Goal: Information Seeking & Learning: Learn about a topic

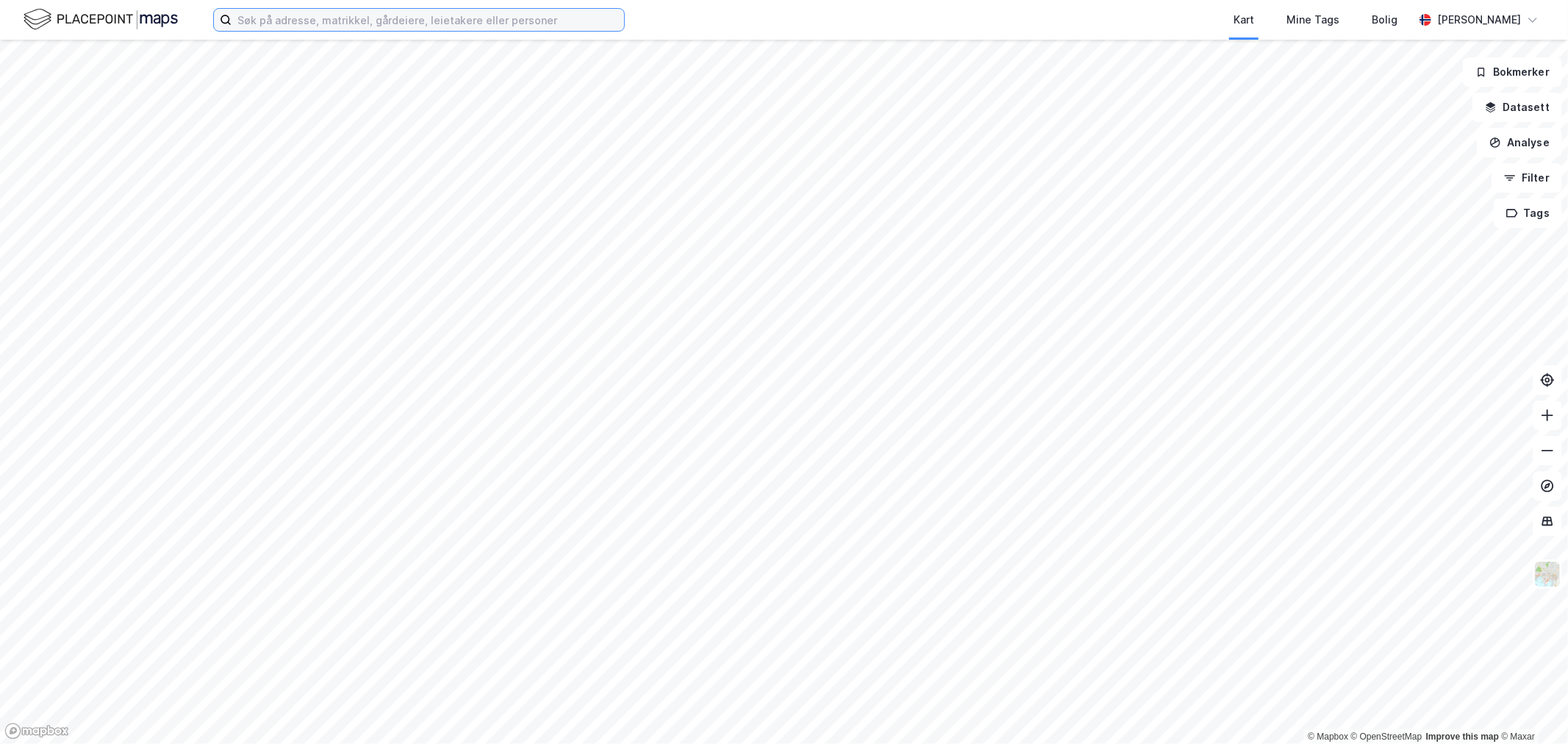
click at [367, 22] on input at bounding box center [428, 20] width 393 height 22
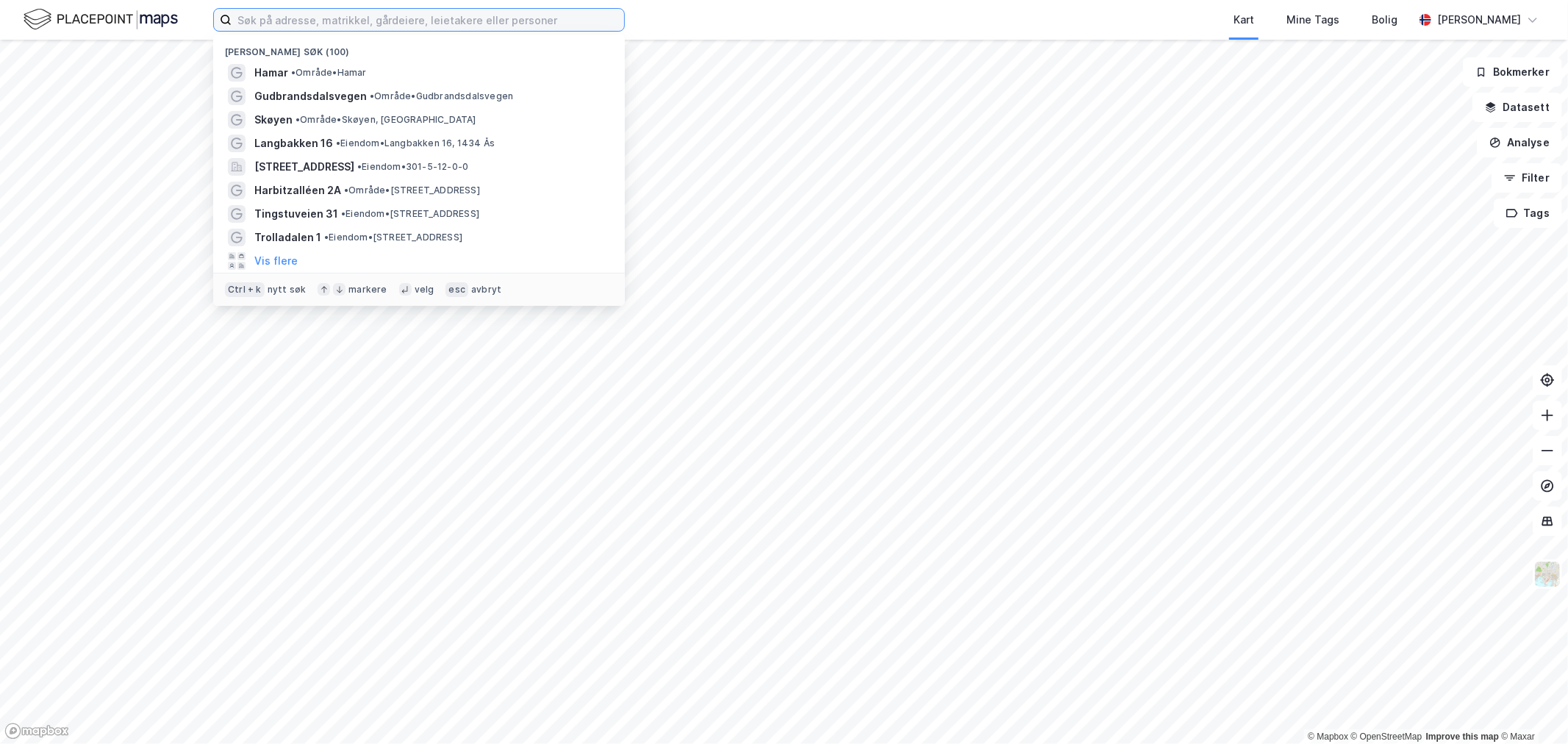
click at [387, 20] on input at bounding box center [428, 20] width 393 height 22
click at [566, 17] on input at bounding box center [428, 20] width 393 height 22
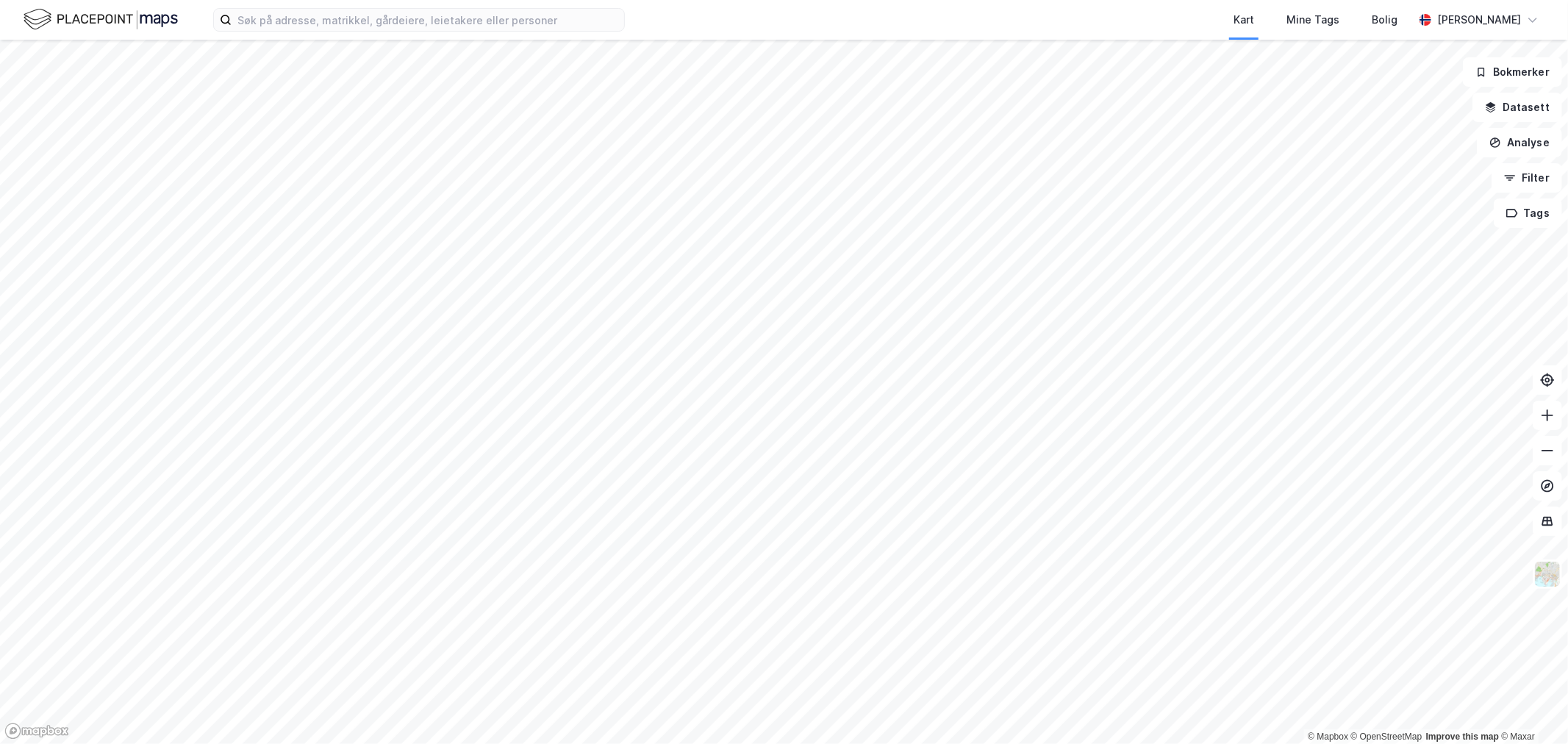
click at [645, 11] on div "Kart Mine Tags Bolig Eirik Aarnes" at bounding box center [784, 20] width 1568 height 40
click at [579, 14] on input at bounding box center [428, 20] width 393 height 22
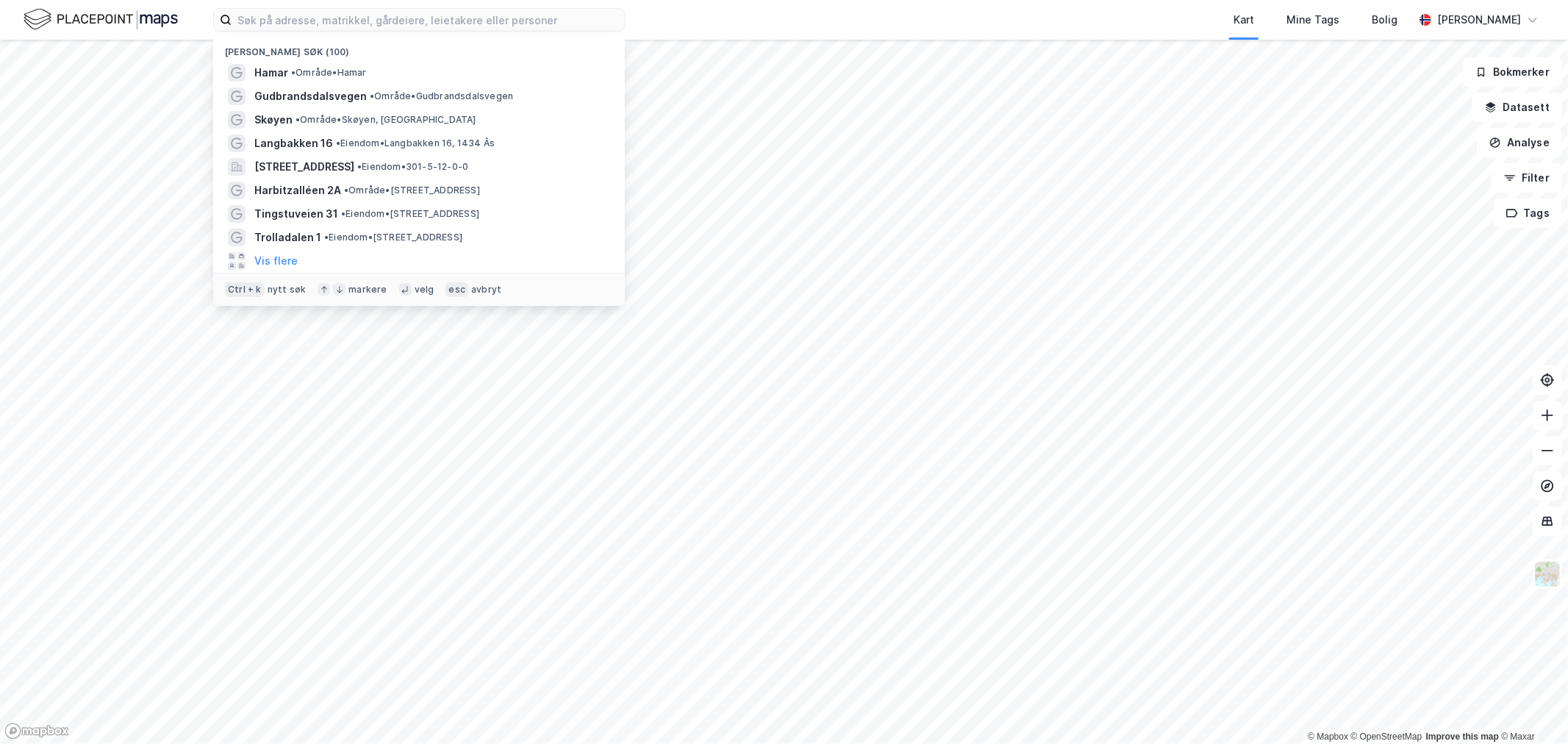
click at [752, 21] on div "Kart Mine Tags Bolig" at bounding box center [1054, 20] width 718 height 40
click at [547, 19] on input at bounding box center [428, 20] width 393 height 22
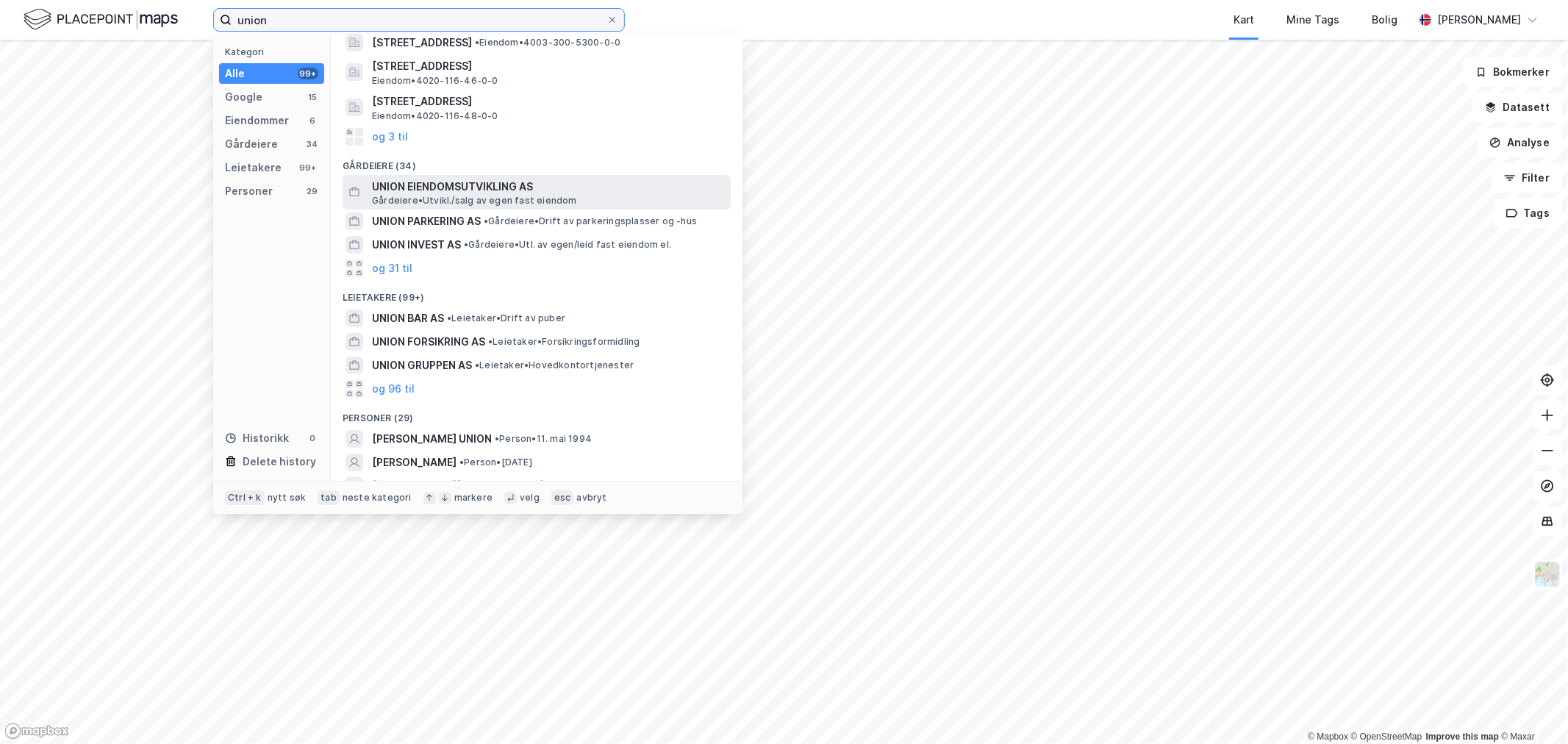
scroll to position [163, 0]
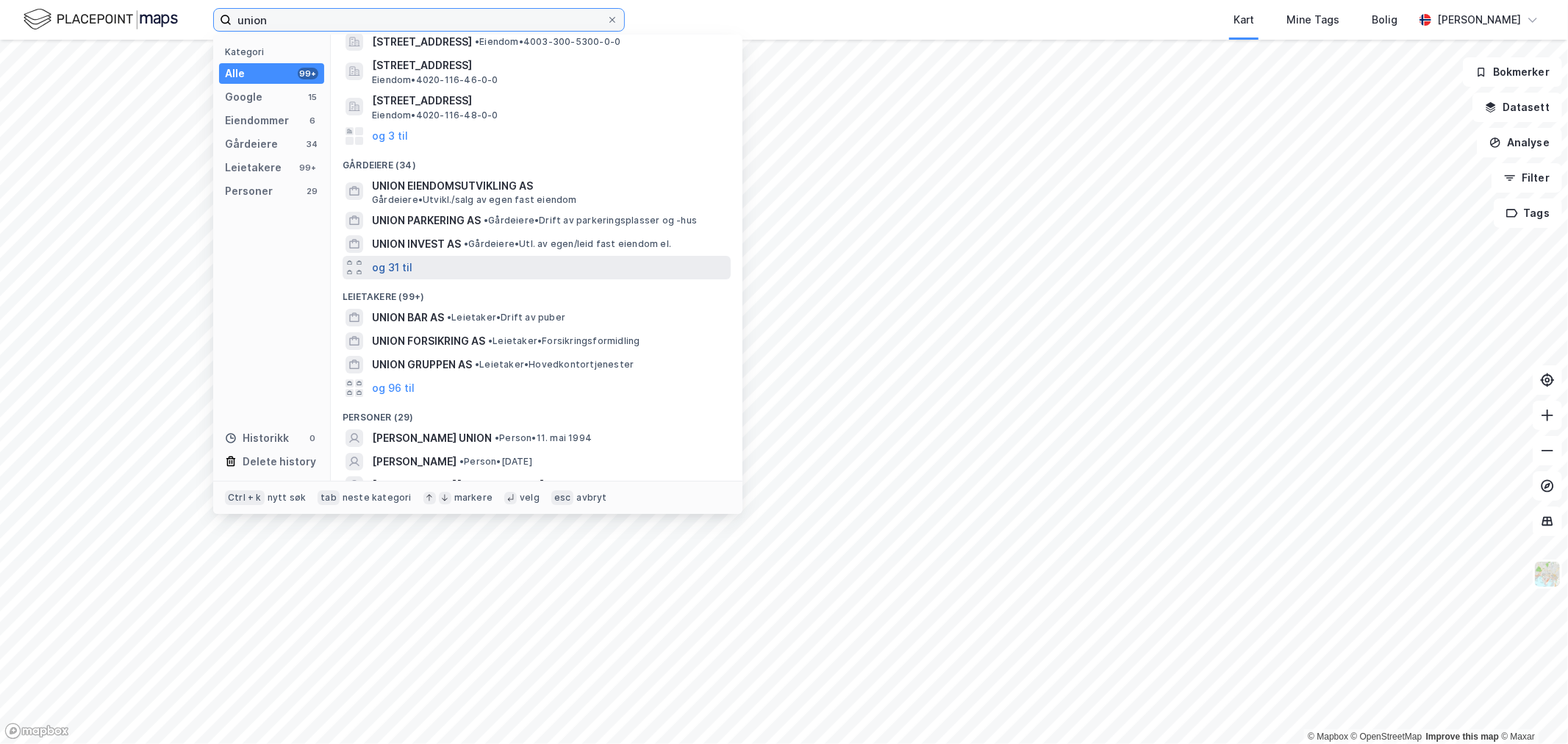
type input "union"
click at [409, 267] on button "og 31 til" at bounding box center [392, 268] width 40 height 18
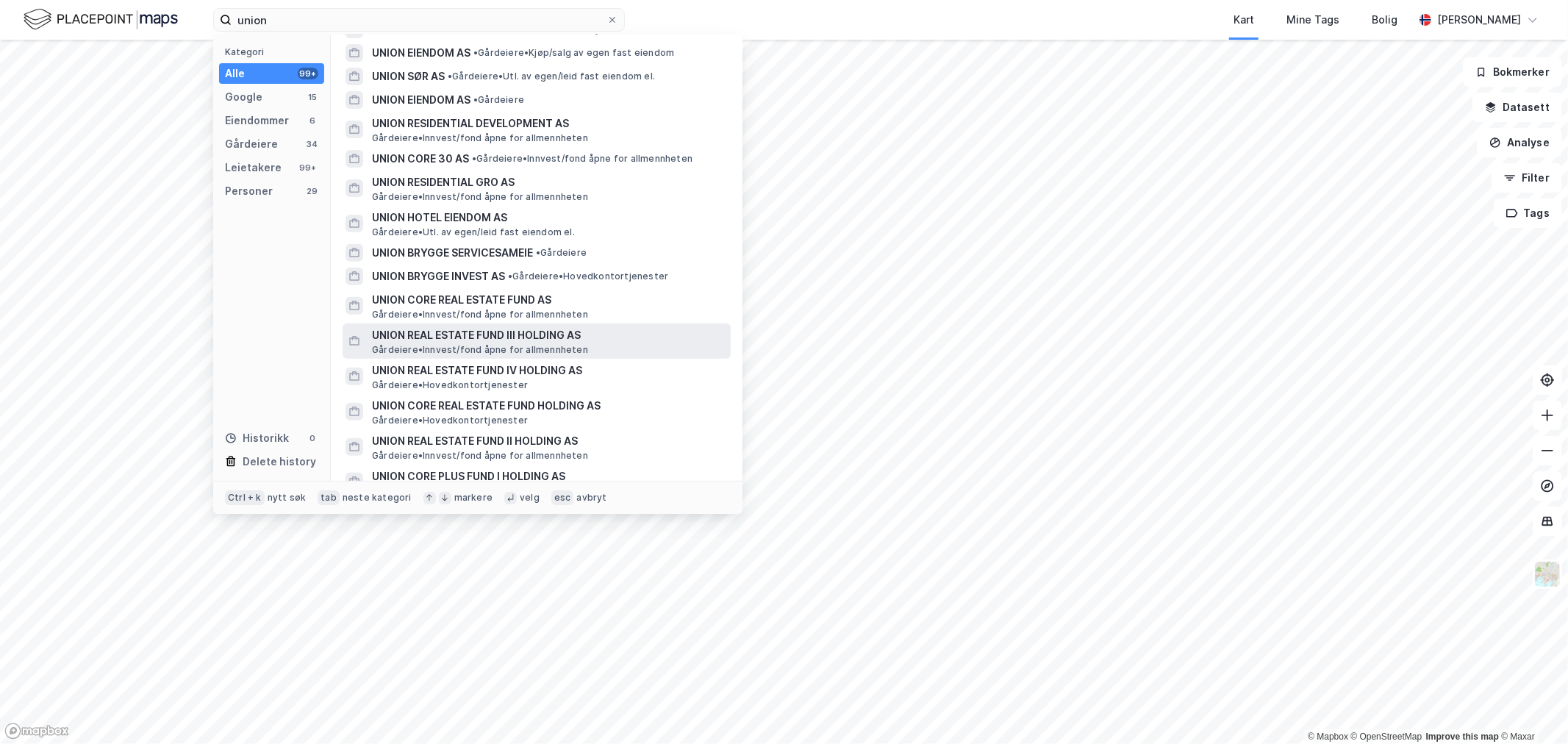
scroll to position [408, 0]
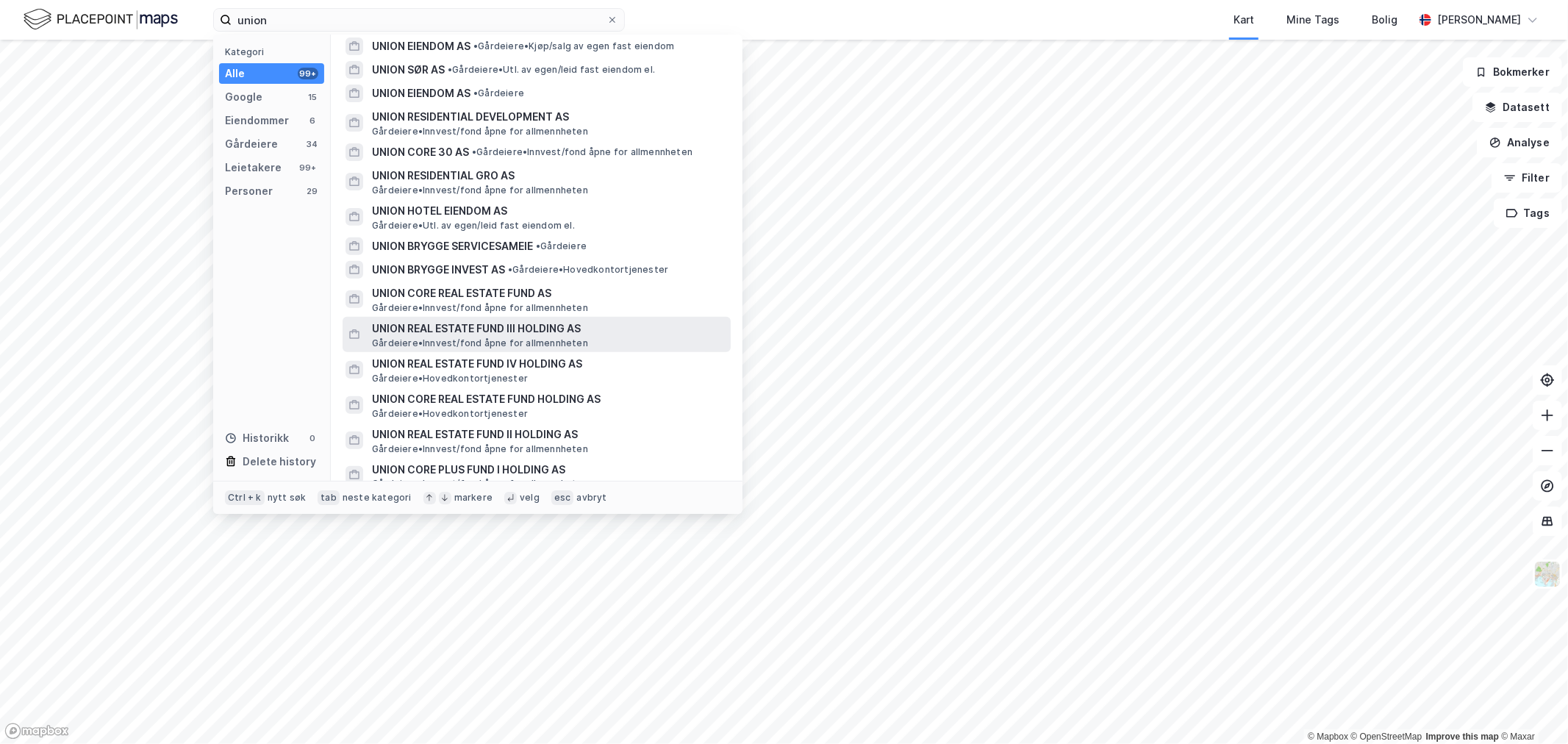
click at [460, 339] on span "Gårdeiere • Innvest/fond åpne for allmennheten" at bounding box center [480, 343] width 216 height 12
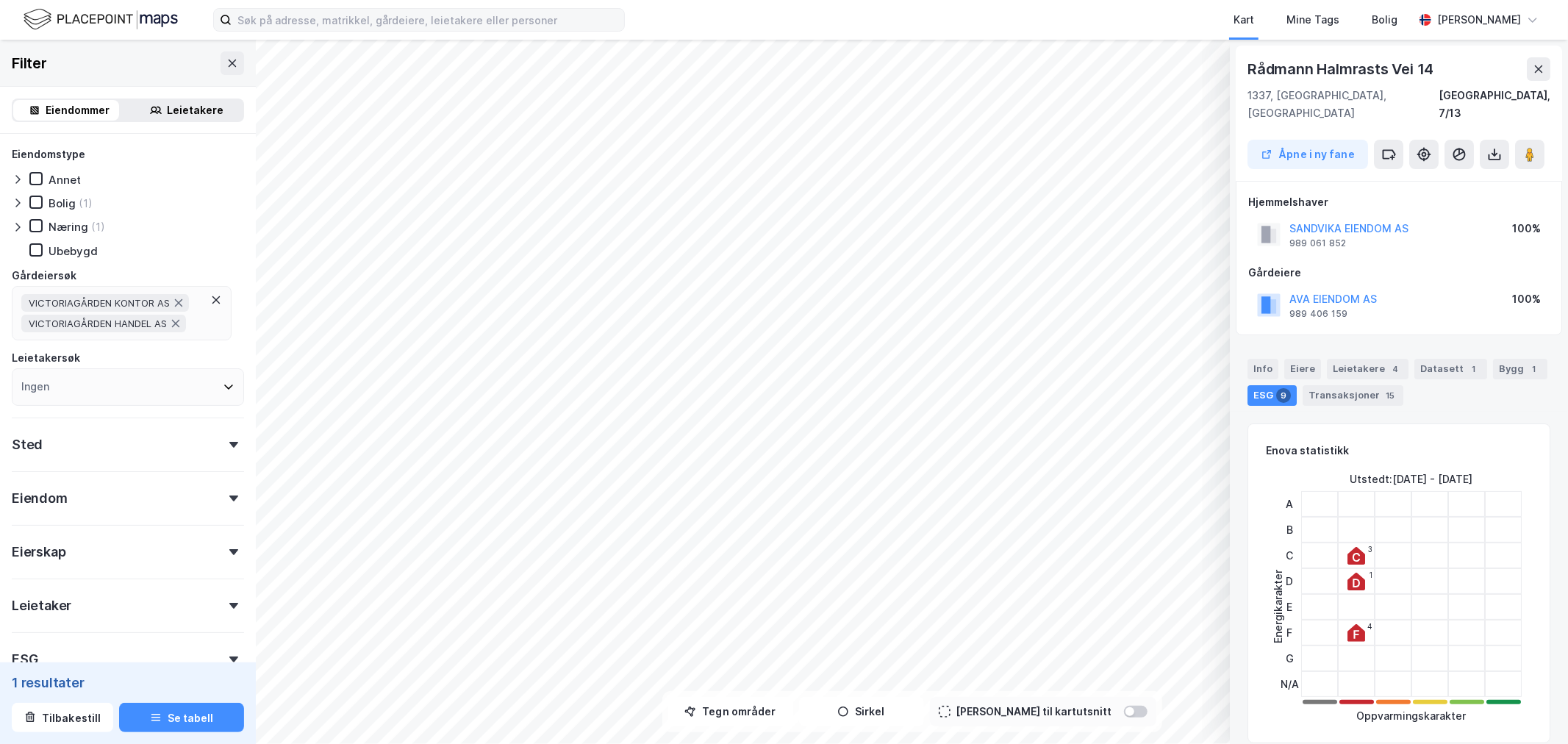
scroll to position [2, 0]
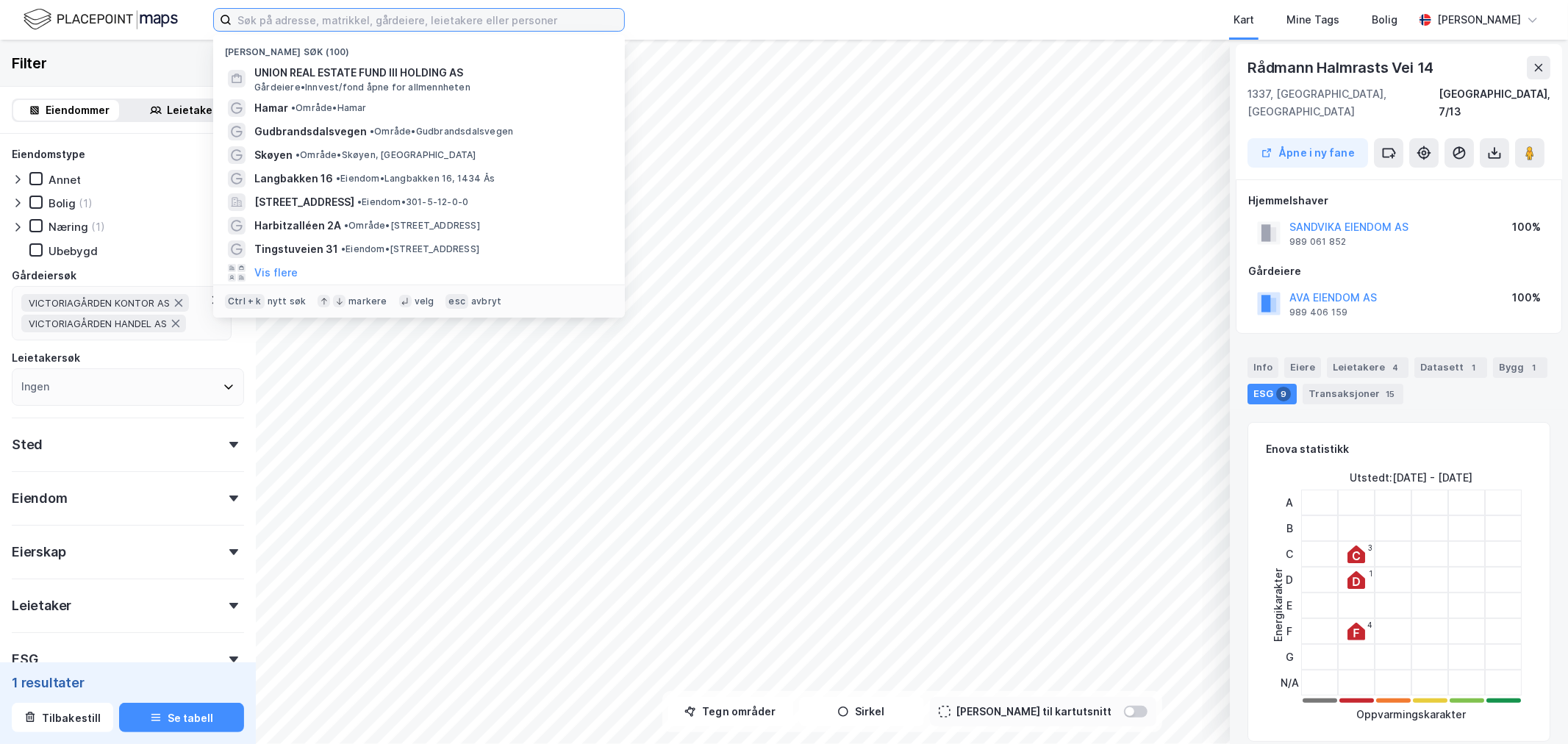
click at [358, 23] on input at bounding box center [428, 20] width 393 height 22
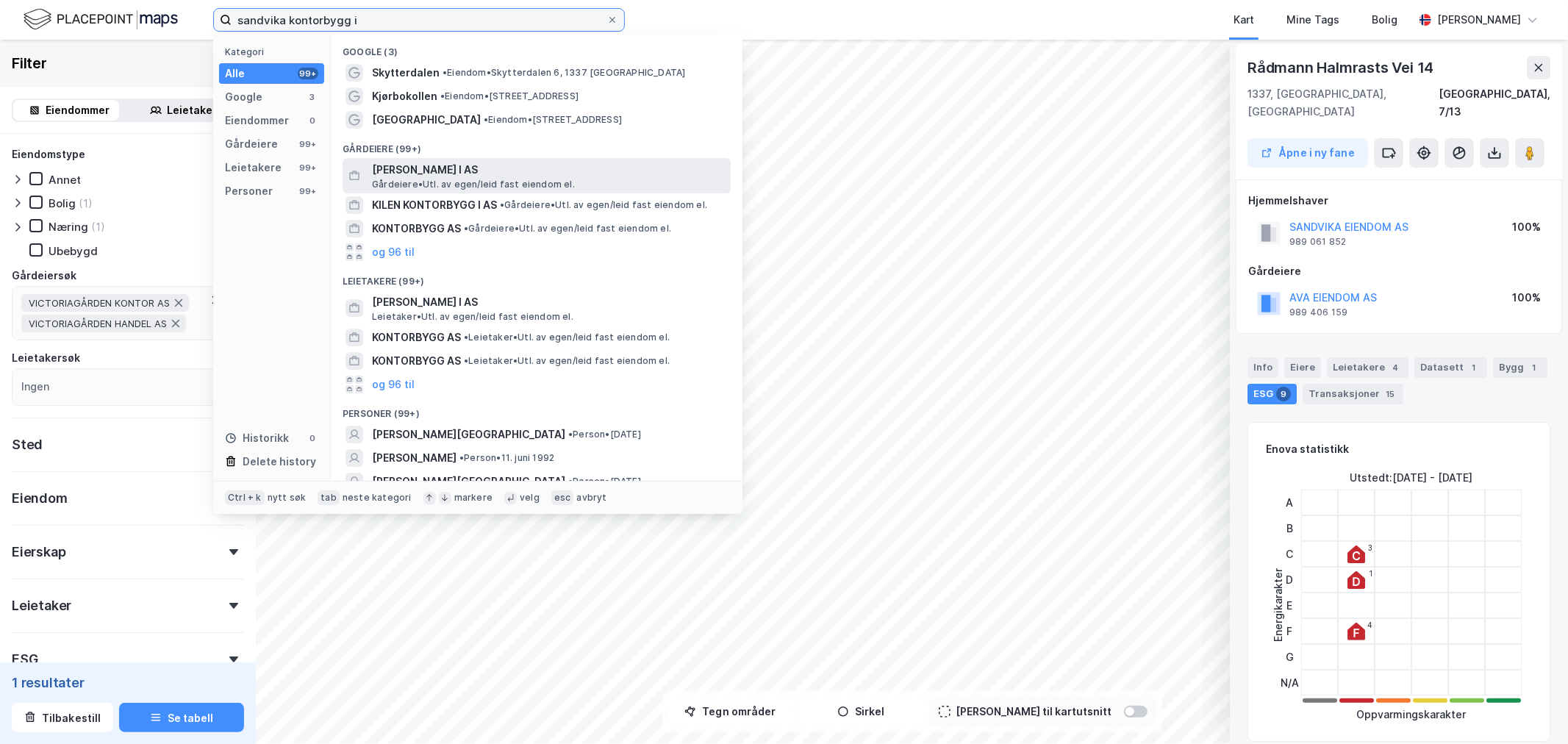
type input "sandvika kontorbygg i"
click at [481, 174] on span "[PERSON_NAME] I AS" at bounding box center [548, 170] width 353 height 18
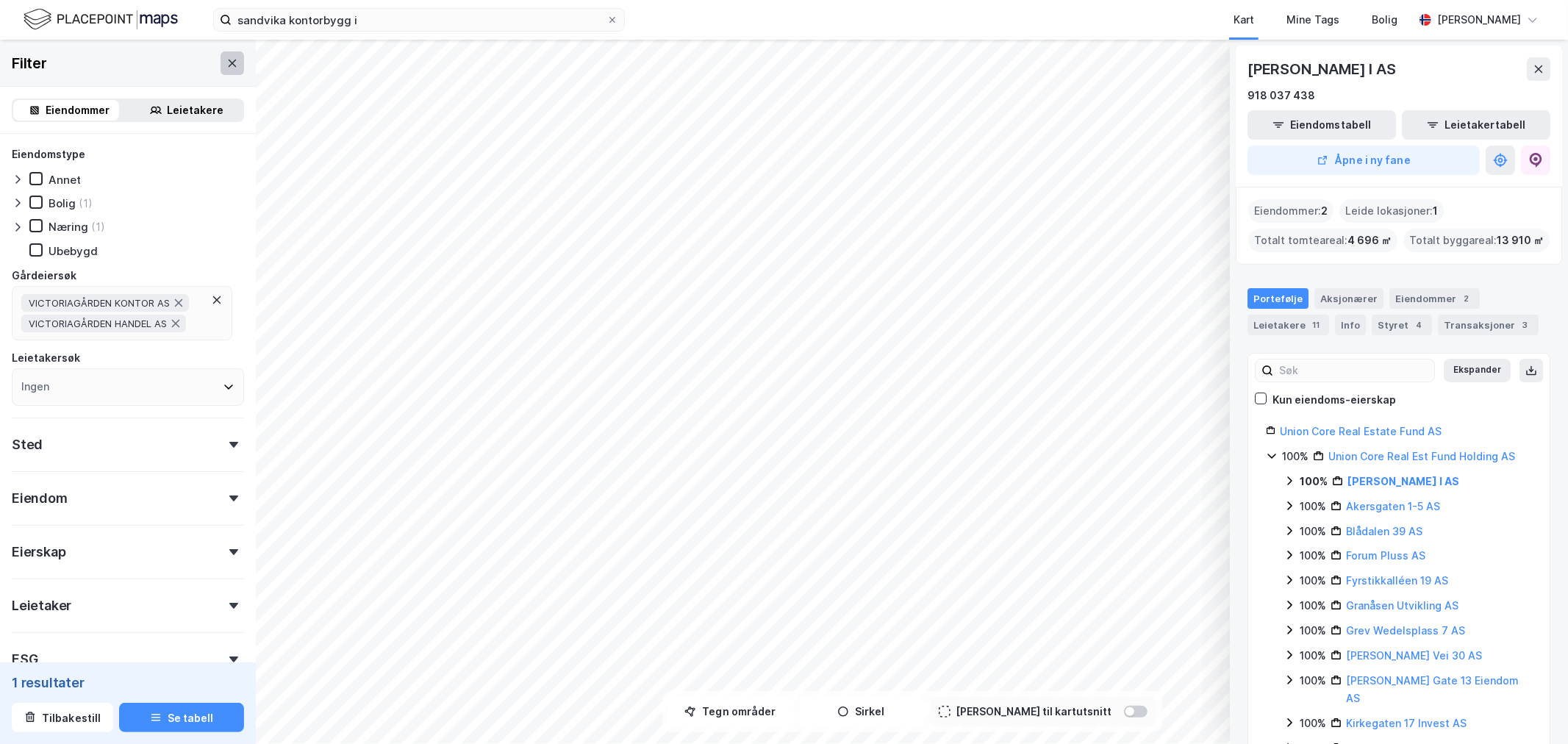
click at [231, 66] on button at bounding box center [233, 63] width 23 height 23
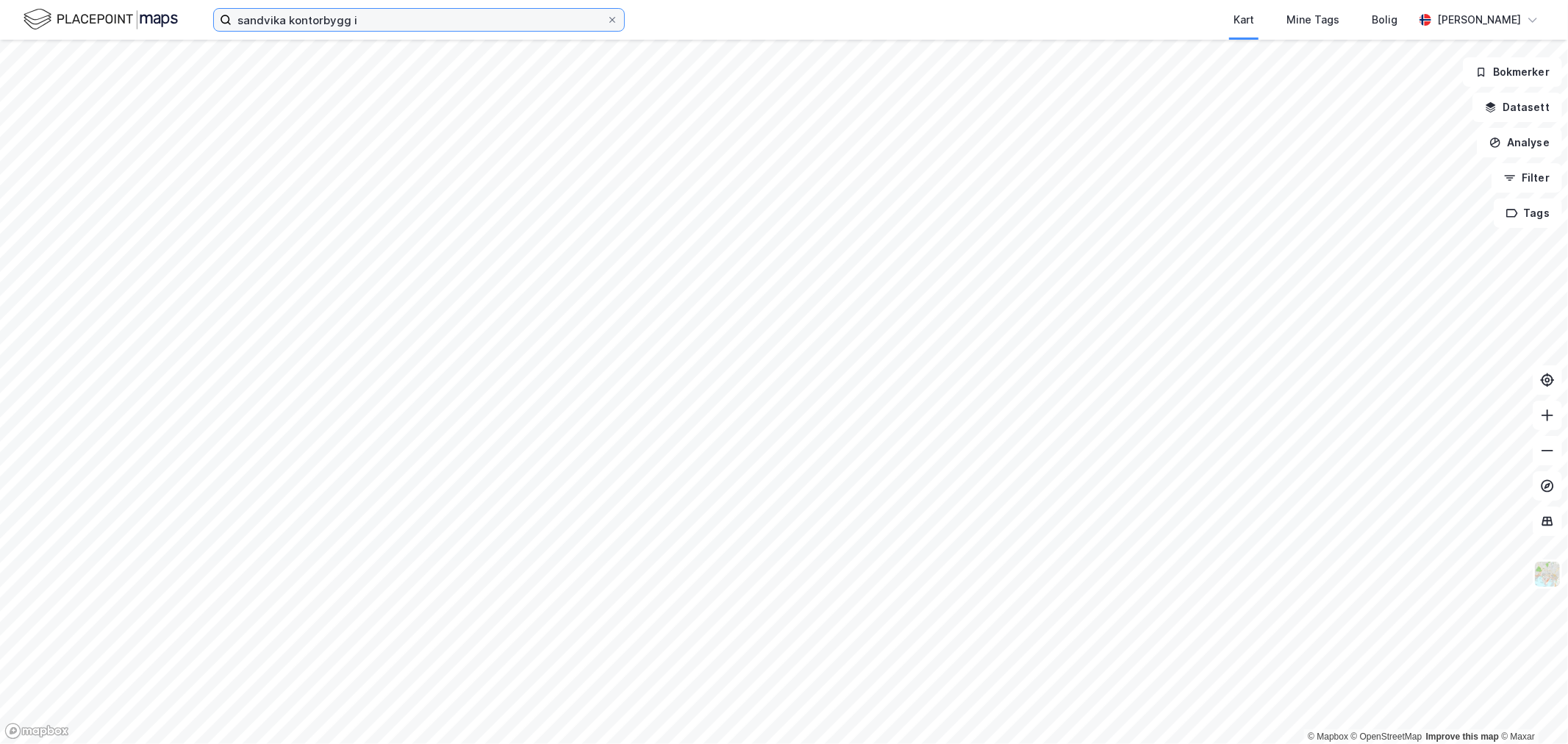
click at [382, 27] on input "sandvika kontorbygg i" at bounding box center [419, 20] width 375 height 22
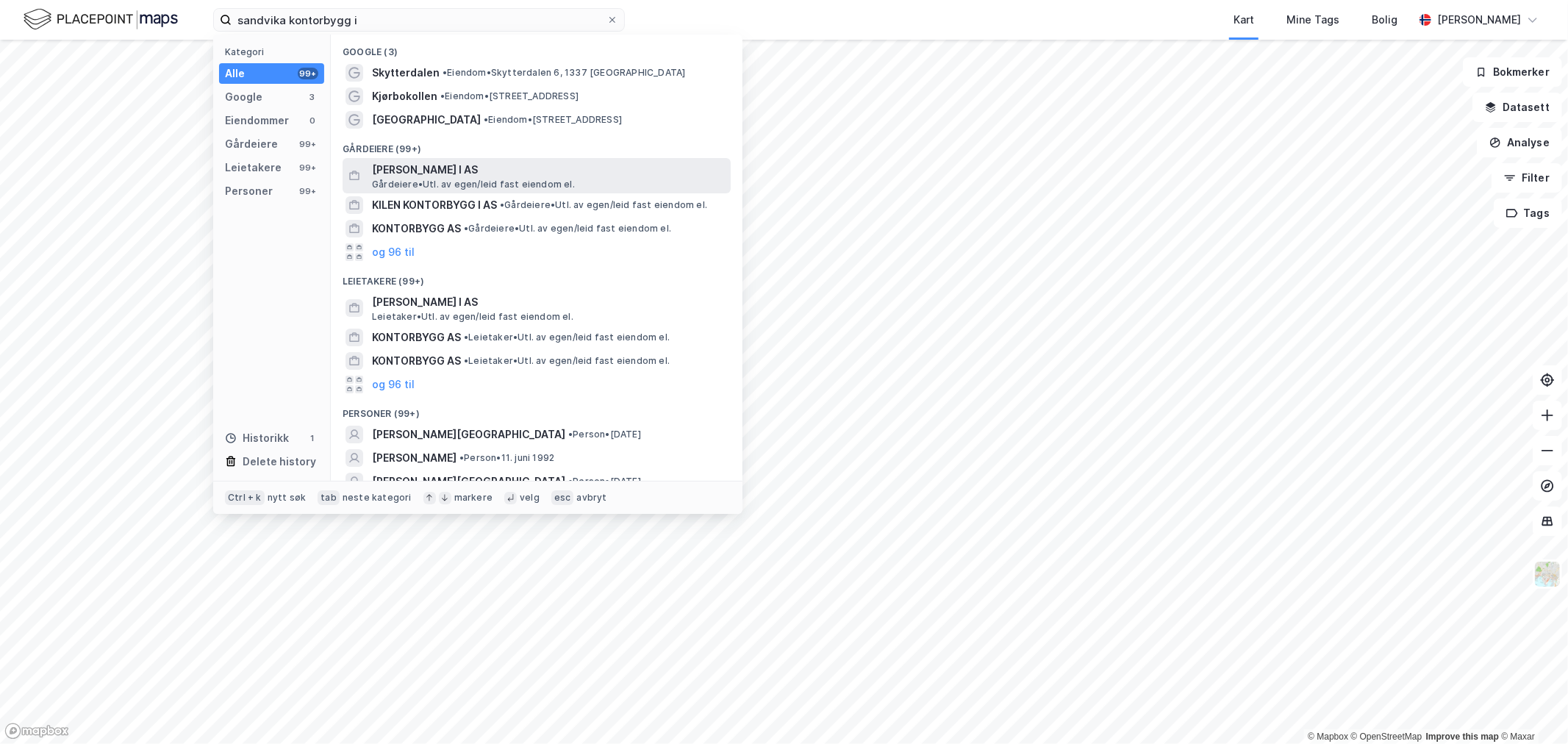
click at [460, 166] on span "[PERSON_NAME] I AS" at bounding box center [548, 170] width 353 height 18
